Goal: Understand site structure: Understand site structure

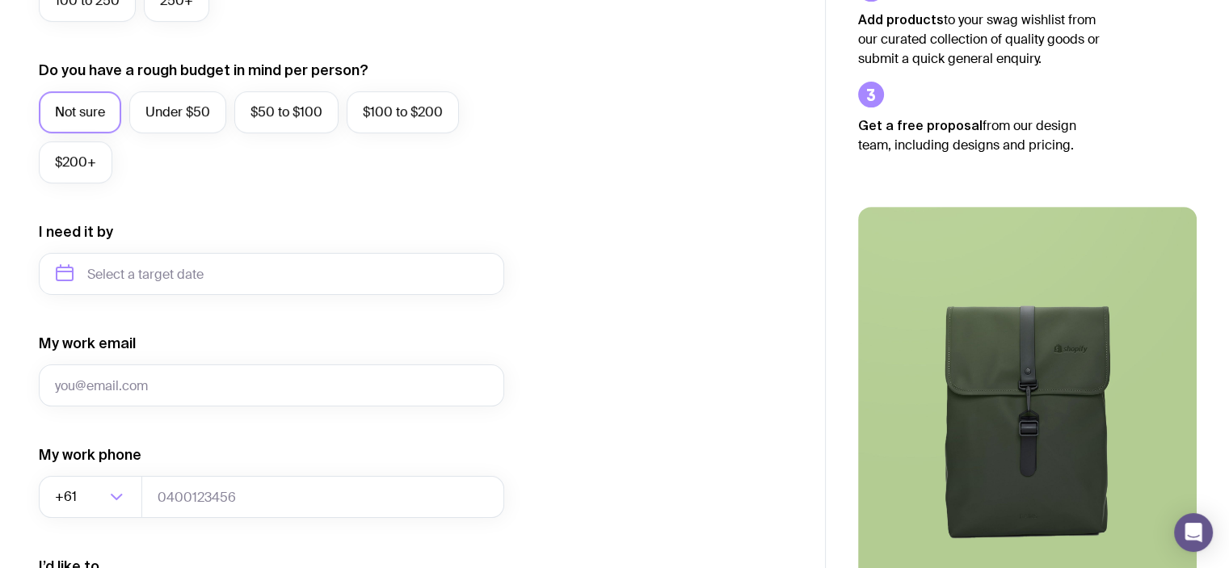
scroll to position [805, 0]
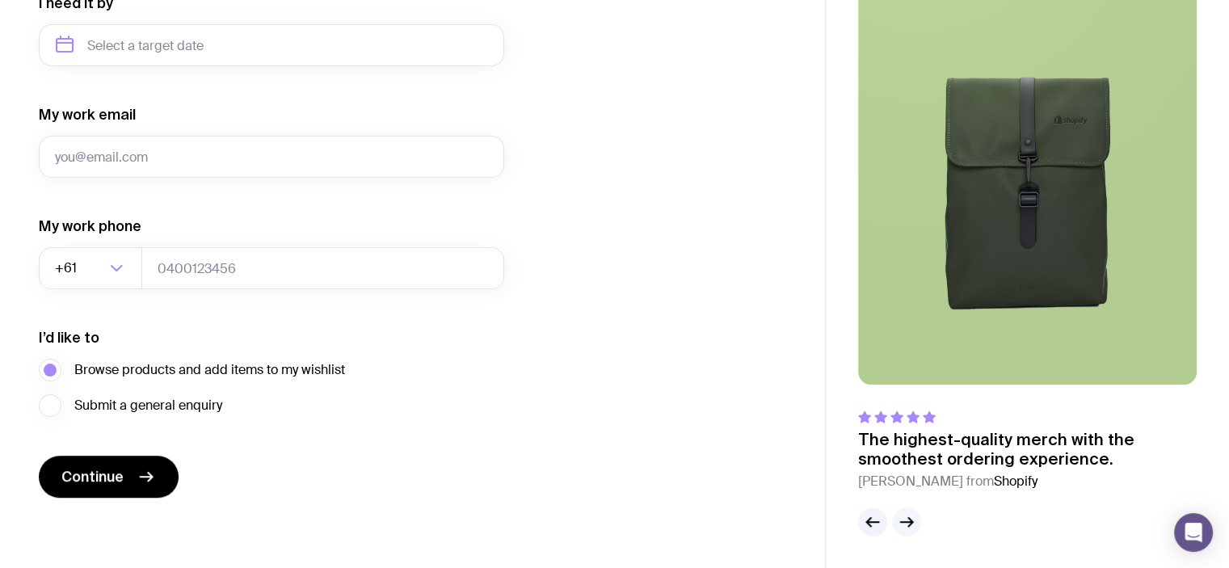
click at [913, 518] on icon "button" at bounding box center [906, 521] width 19 height 19
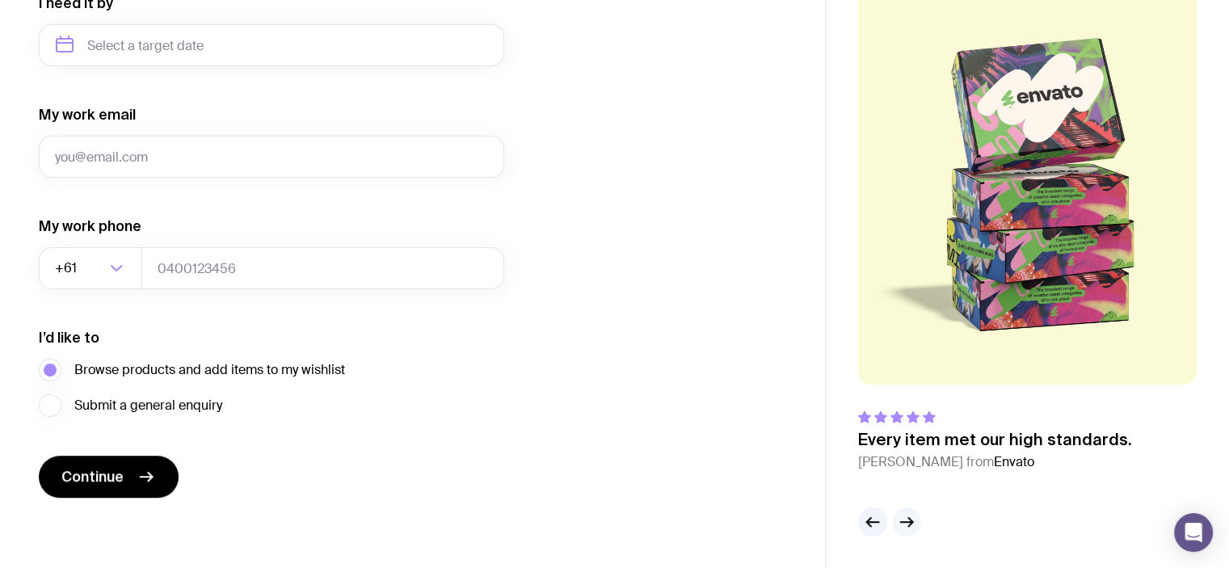
click at [905, 523] on icon "button" at bounding box center [906, 521] width 19 height 19
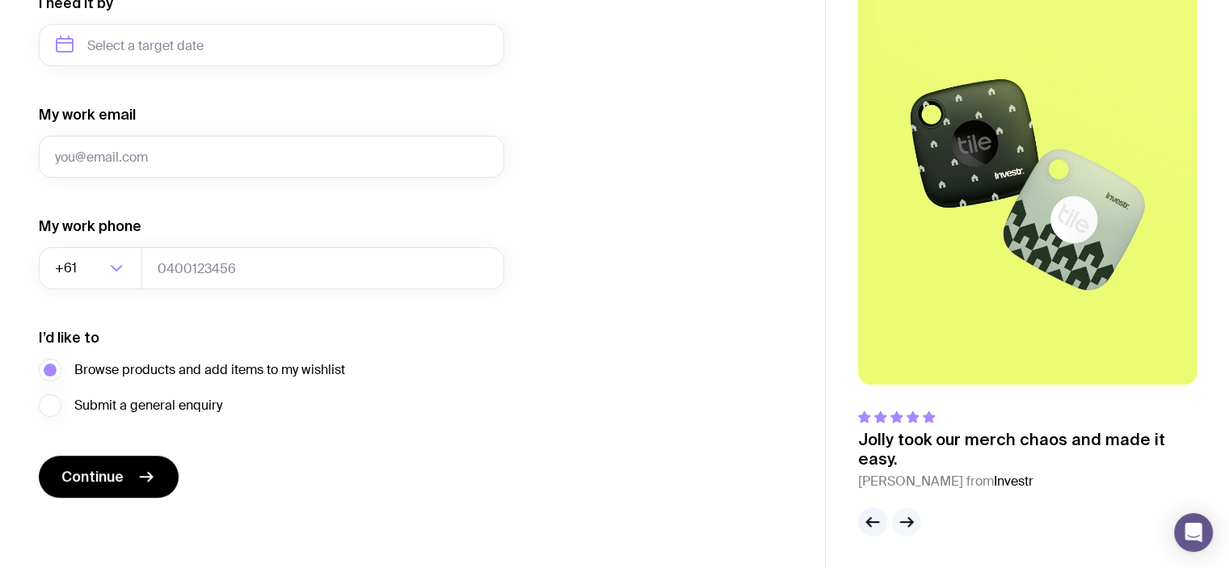
click at [905, 523] on icon "button" at bounding box center [906, 521] width 19 height 19
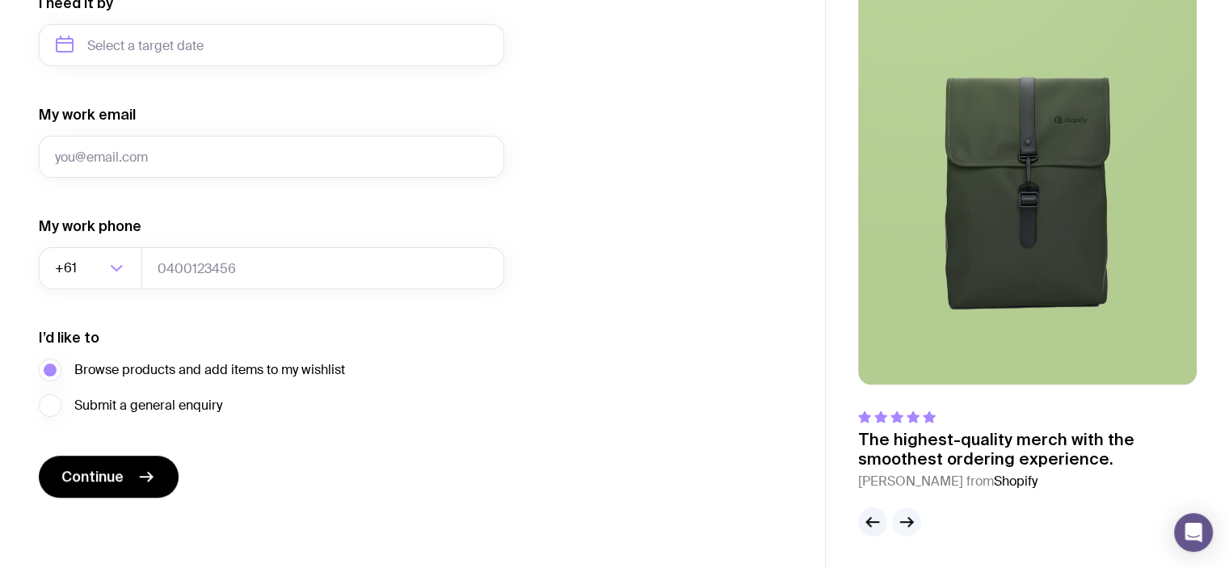
click at [905, 523] on icon "button" at bounding box center [906, 521] width 19 height 19
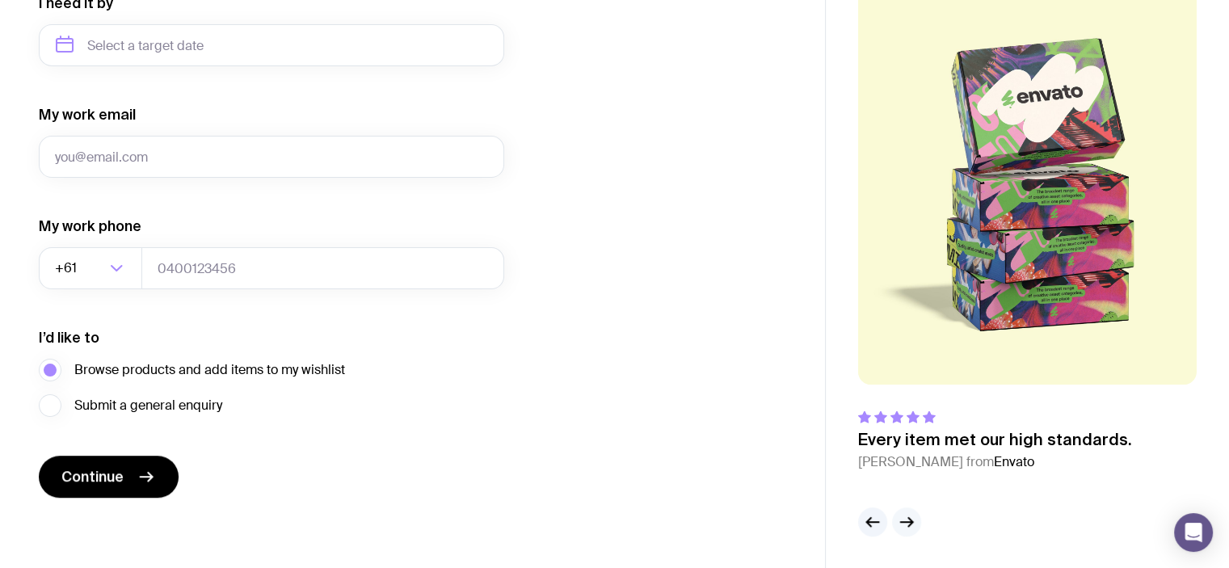
click at [905, 514] on icon "button" at bounding box center [906, 521] width 19 height 19
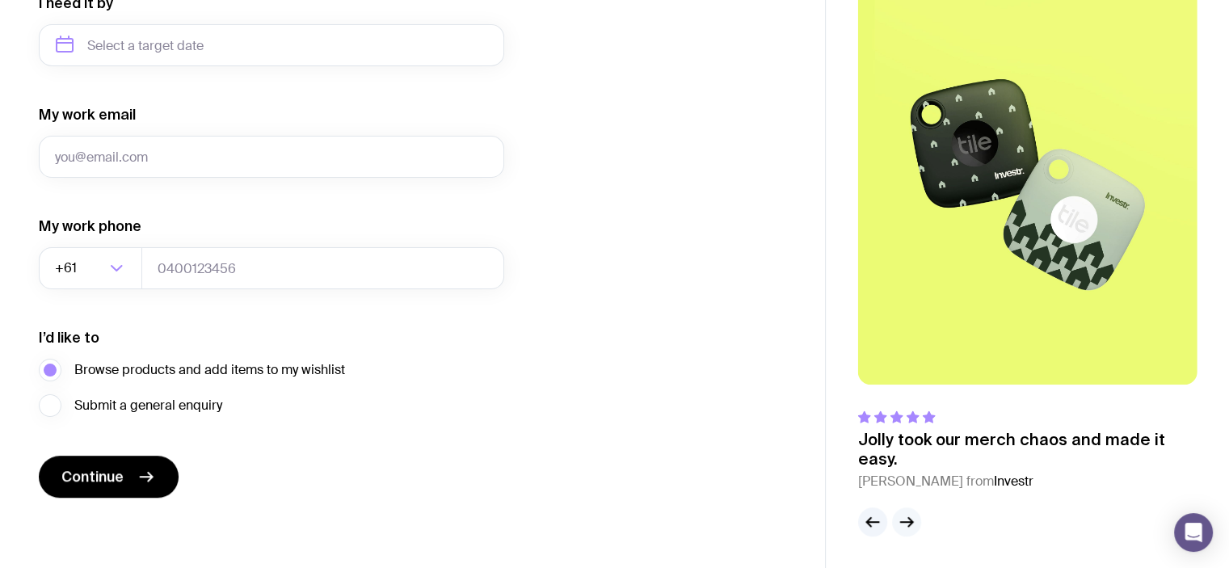
click at [908, 522] on icon "button" at bounding box center [907, 522] width 12 height 0
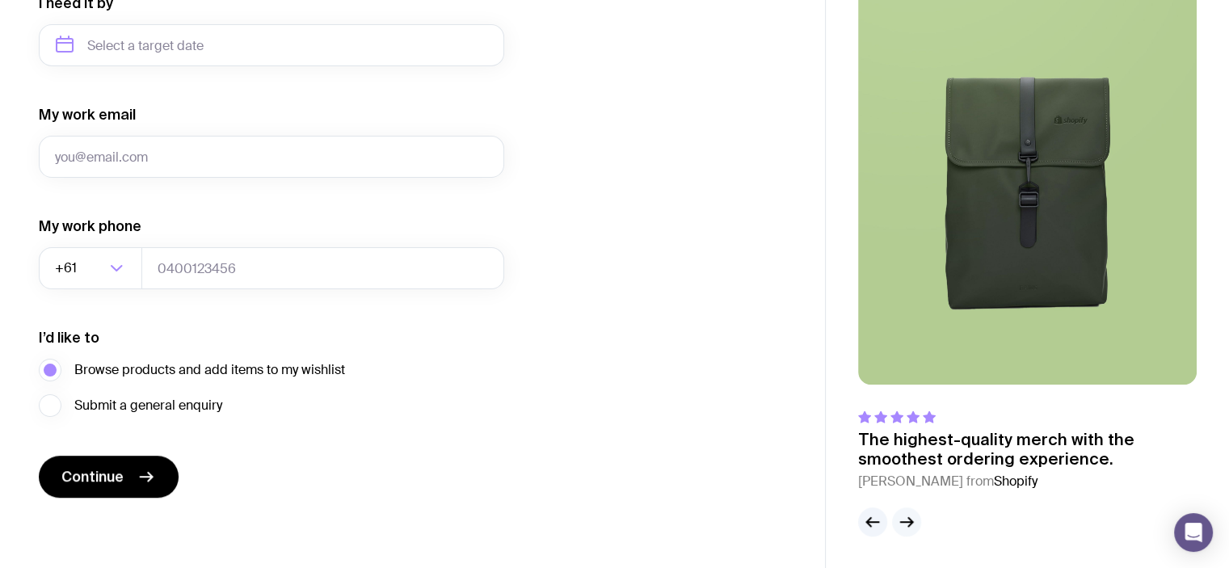
click at [905, 522] on icon "button" at bounding box center [907, 522] width 12 height 0
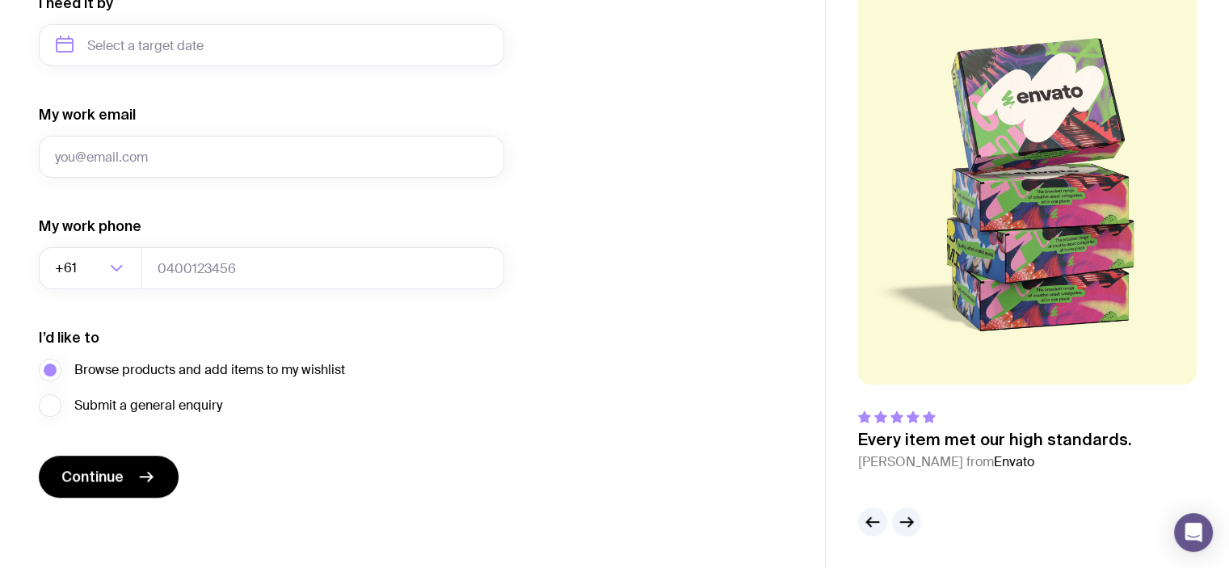
click at [907, 506] on div "The highest-quality merch with the smoothest ordering experience. [PERSON_NAME]…" at bounding box center [1027, 257] width 339 height 558
click at [906, 518] on icon "button" at bounding box center [906, 521] width 19 height 19
